Goal: Task Accomplishment & Management: Use online tool/utility

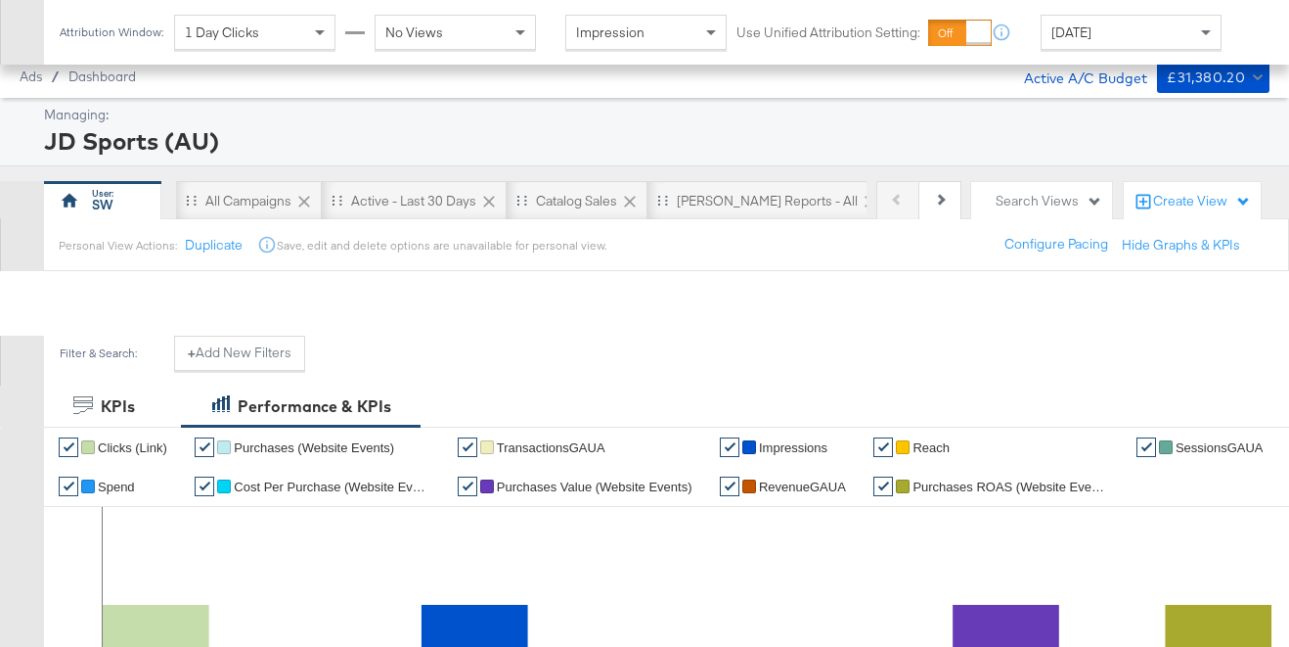
scroll to position [757, 0]
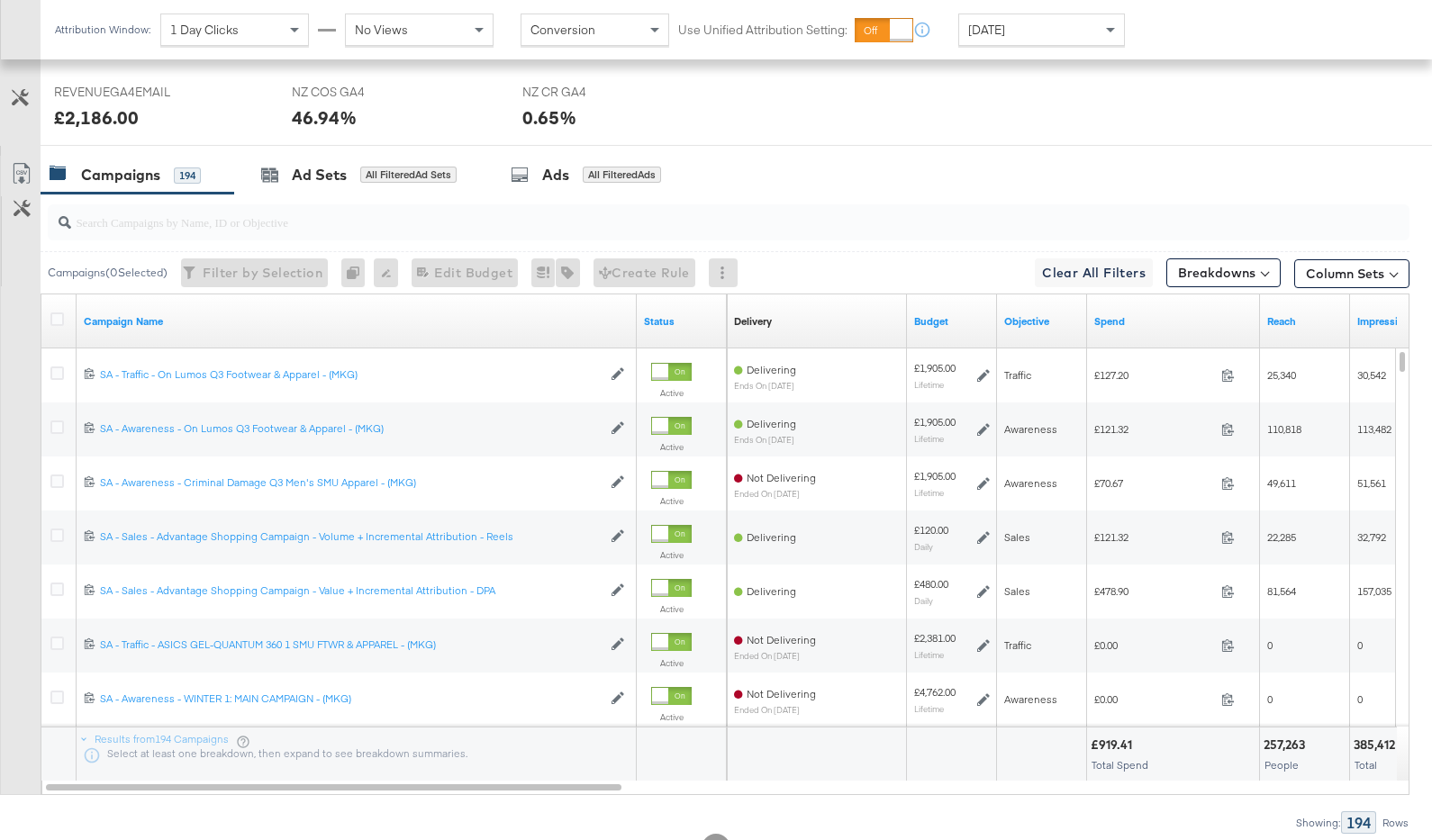
scroll to position [886, 0]
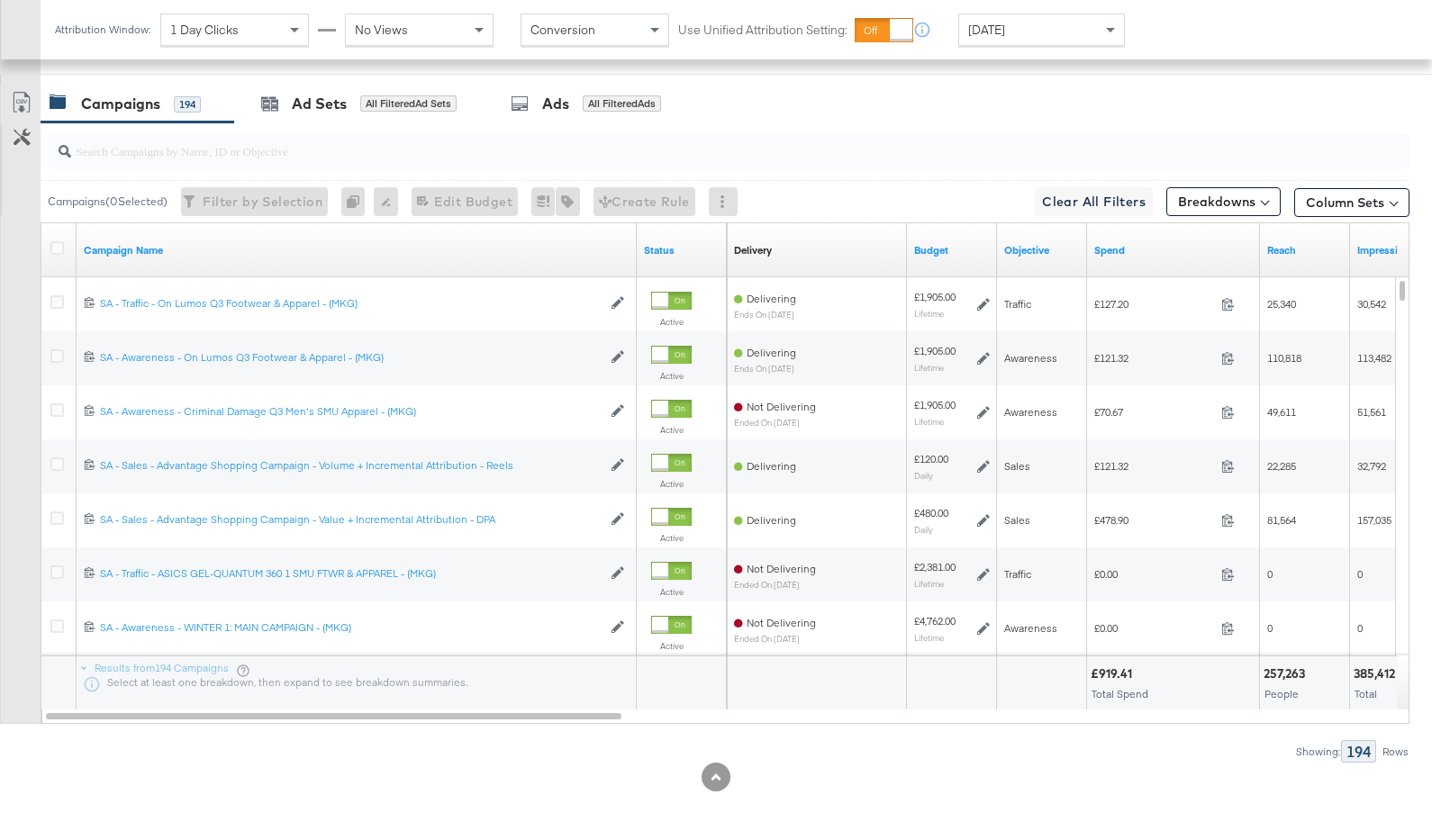
click at [1137, 259] on div "Spend" at bounding box center [1173, 249] width 173 height 29
click at [1130, 247] on link "Spend" at bounding box center [1173, 250] width 158 height 15
